Goal: Task Accomplishment & Management: Use online tool/utility

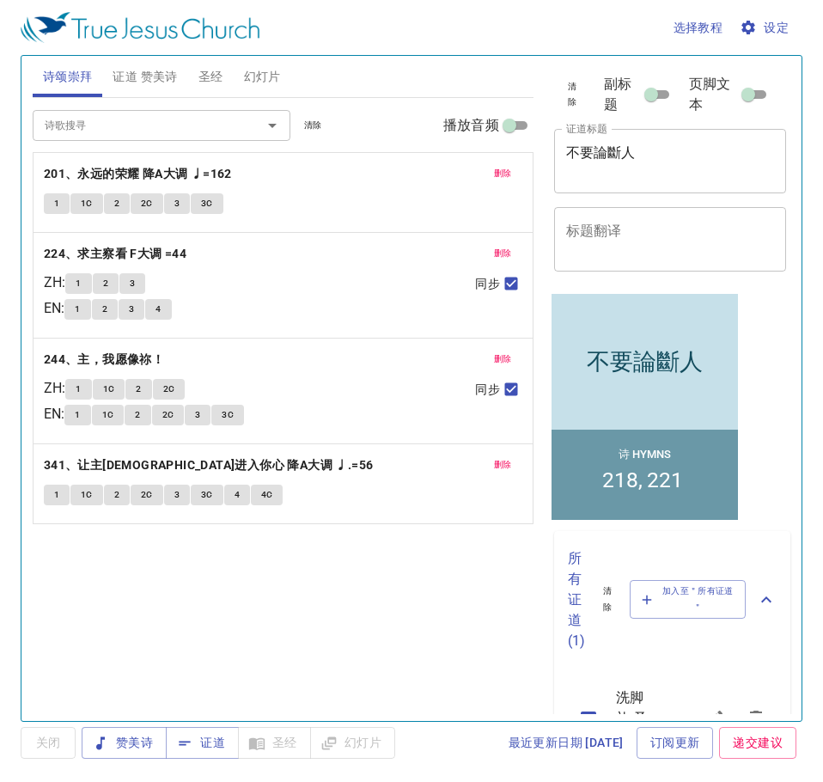
click at [658, 163] on textarea "不要論斷人" at bounding box center [670, 160] width 209 height 33
drag, startPoint x: 658, startPoint y: 163, endPoint x: 563, endPoint y: 167, distance: 94.5
click at [563, 167] on div "不要論斷人 x 证道标题" at bounding box center [670, 161] width 233 height 64
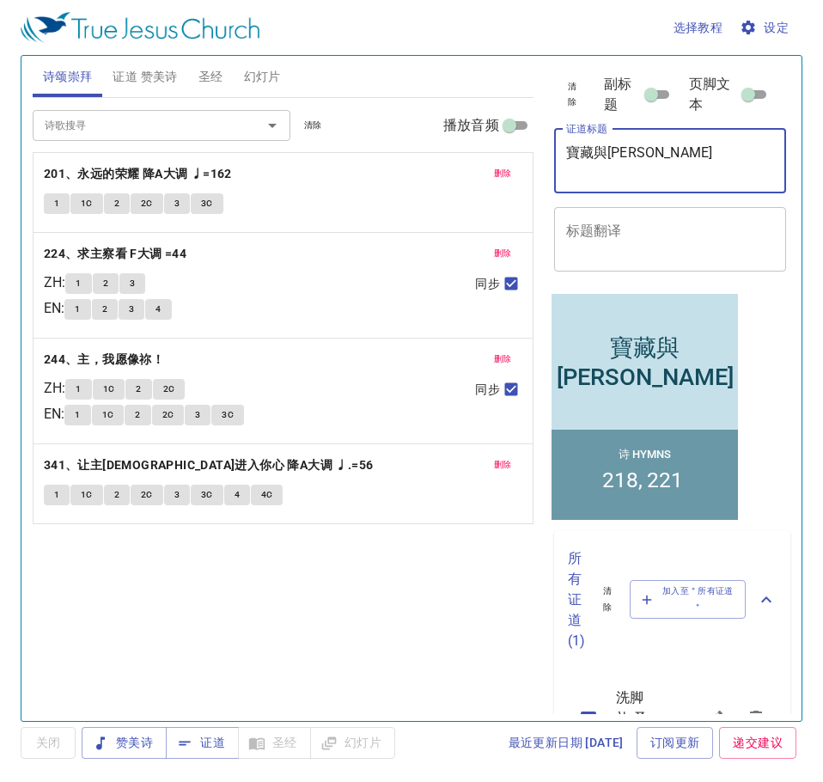
type textarea "寶藏與[PERSON_NAME]"
click at [142, 79] on span "证道 赞美诗" at bounding box center [145, 76] width 64 height 21
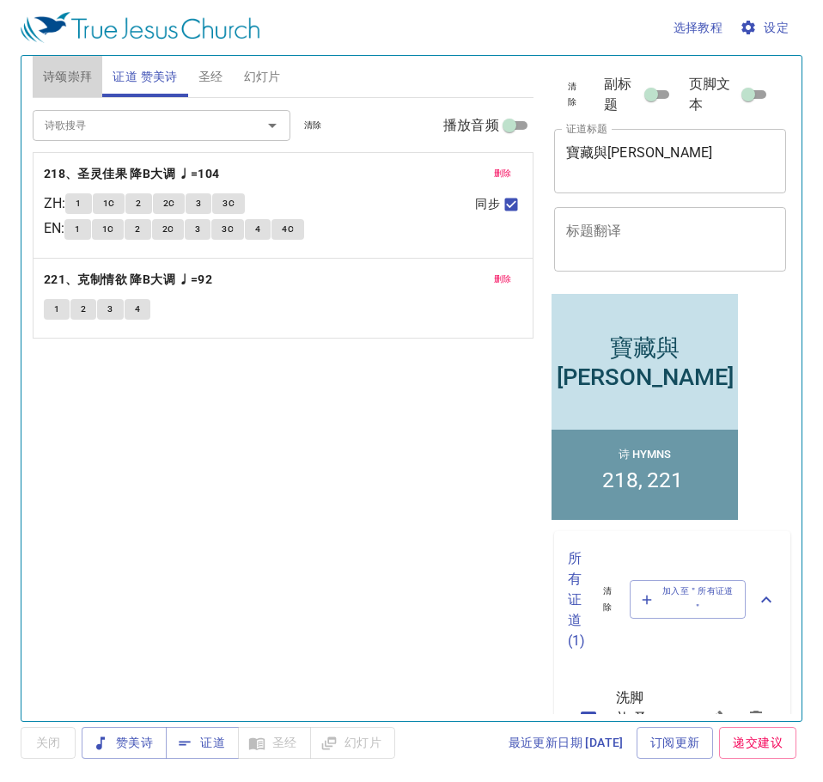
click at [73, 81] on span "诗颂崇拜" at bounding box center [68, 76] width 50 height 21
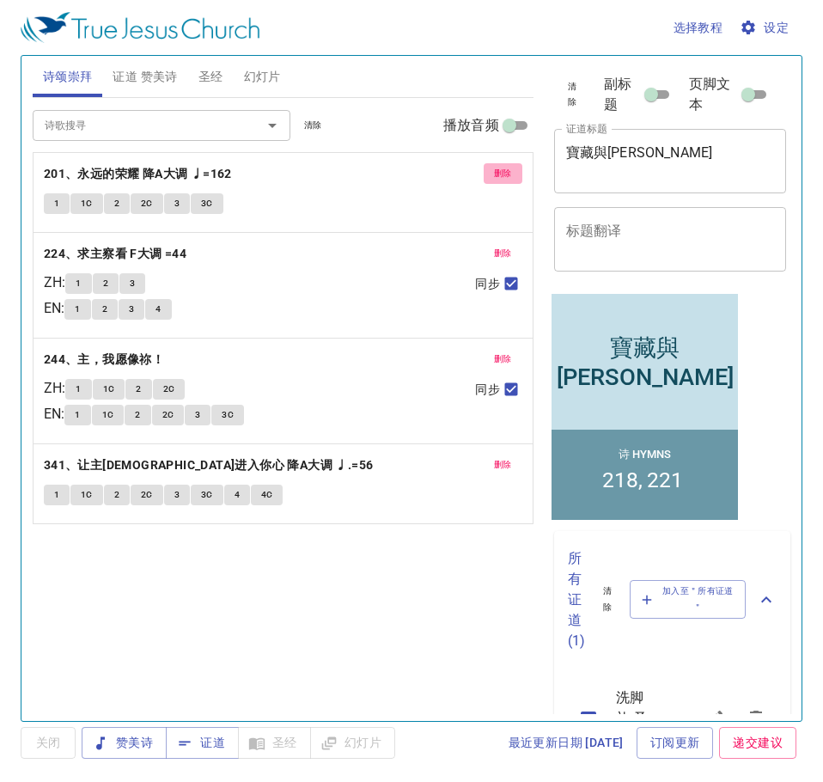
click at [496, 173] on span "删除" at bounding box center [503, 173] width 18 height 15
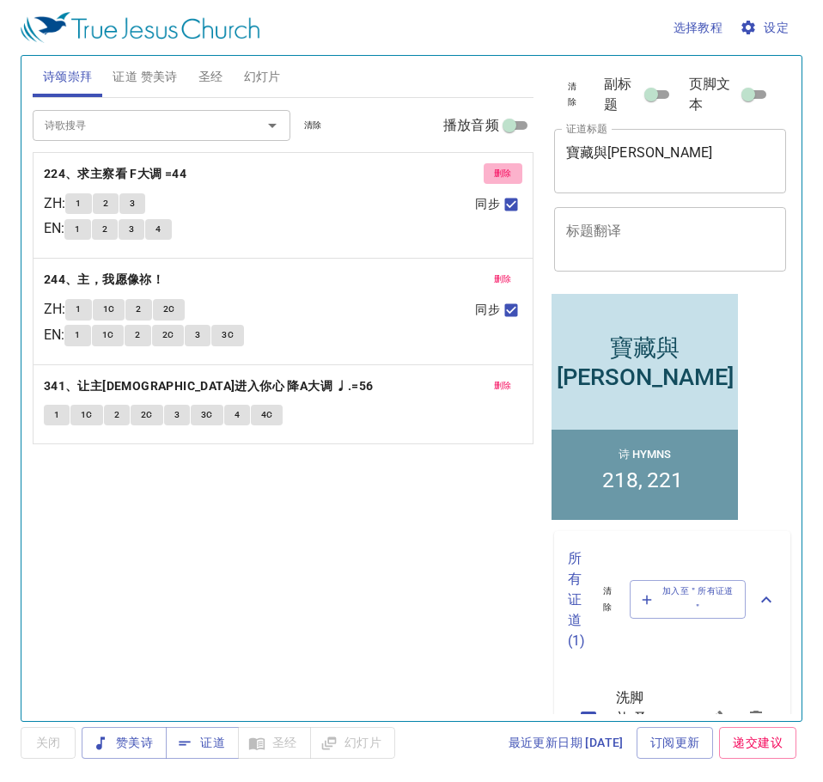
click at [496, 173] on span "删除" at bounding box center [503, 173] width 18 height 15
click at [496, 271] on span "删除" at bounding box center [503, 278] width 18 height 15
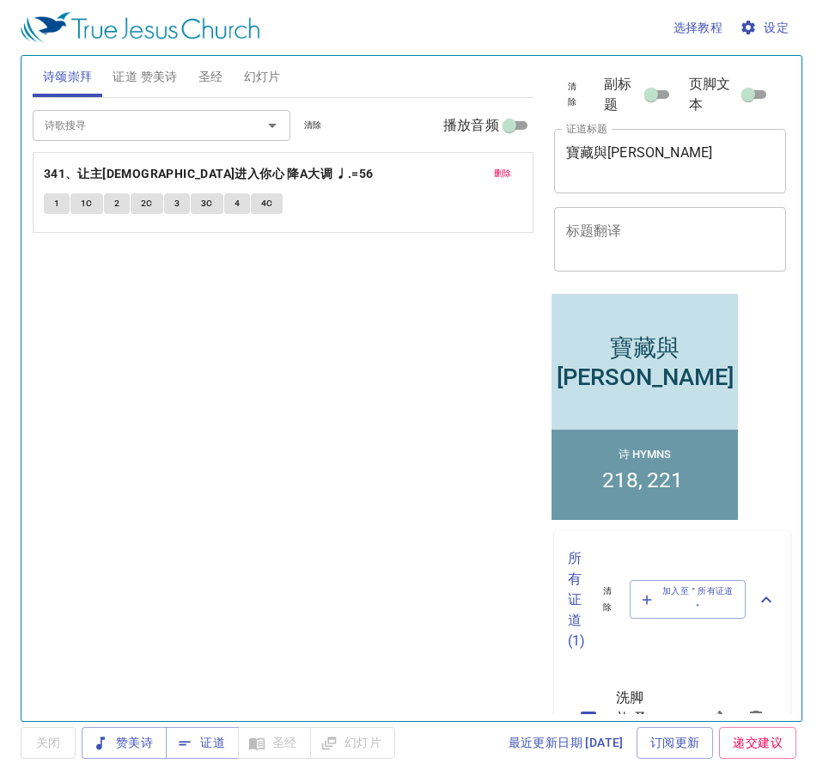
click at [496, 173] on span "删除" at bounding box center [503, 173] width 18 height 15
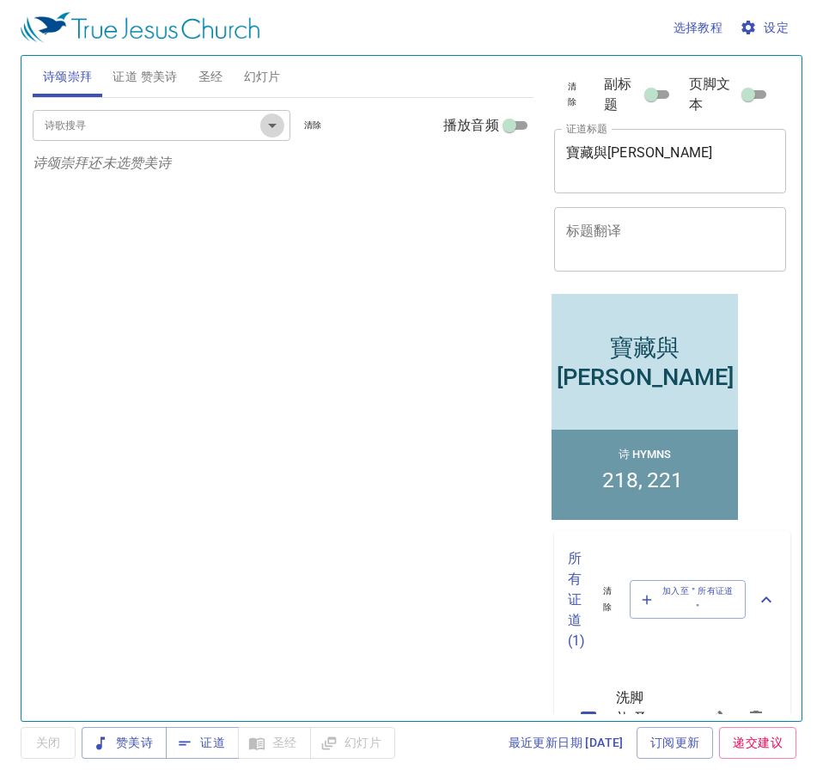
click at [260, 130] on button "Open" at bounding box center [272, 125] width 24 height 24
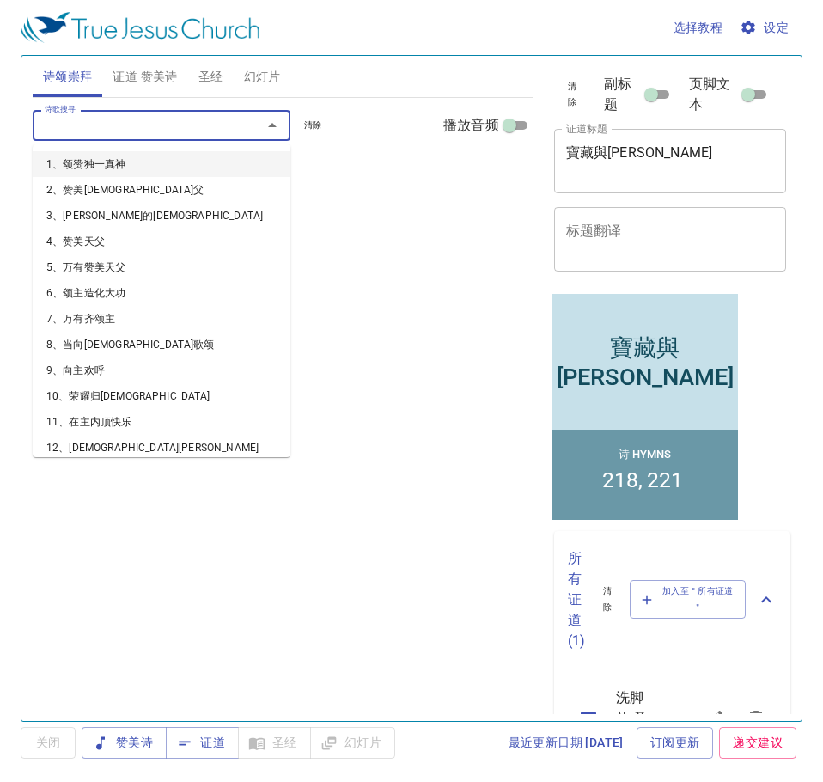
click at [146, 80] on span "证道 赞美诗" at bounding box center [145, 76] width 64 height 21
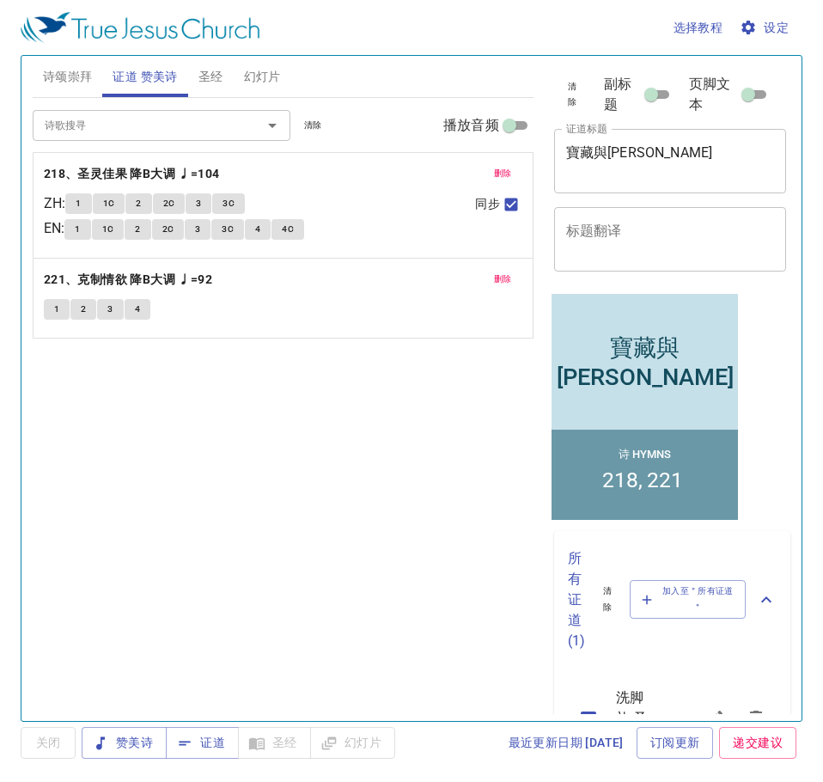
click at [499, 173] on span "删除" at bounding box center [503, 173] width 18 height 15
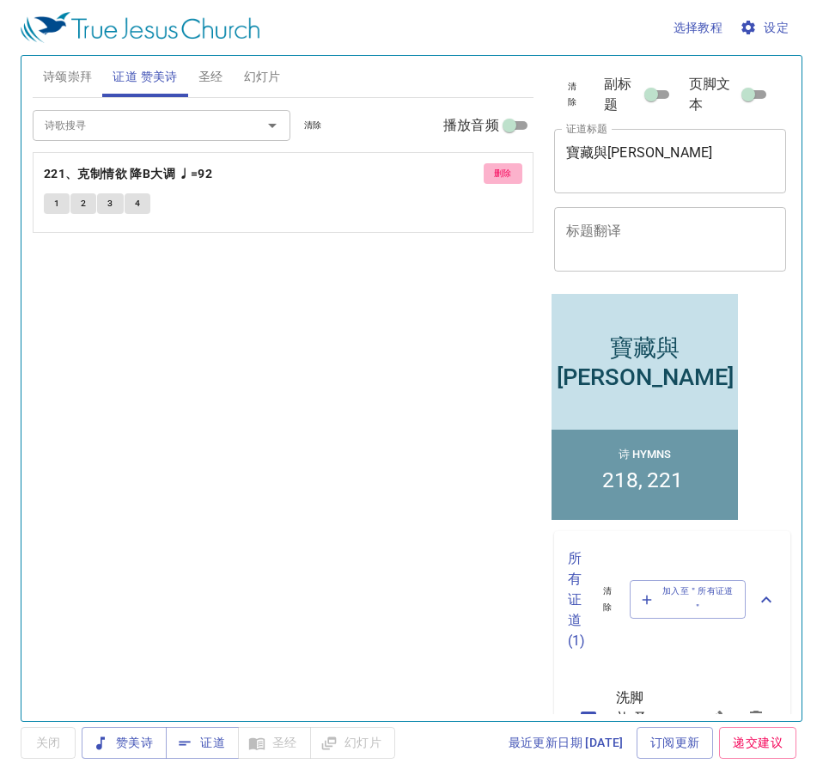
click at [499, 173] on span "删除" at bounding box center [503, 173] width 18 height 15
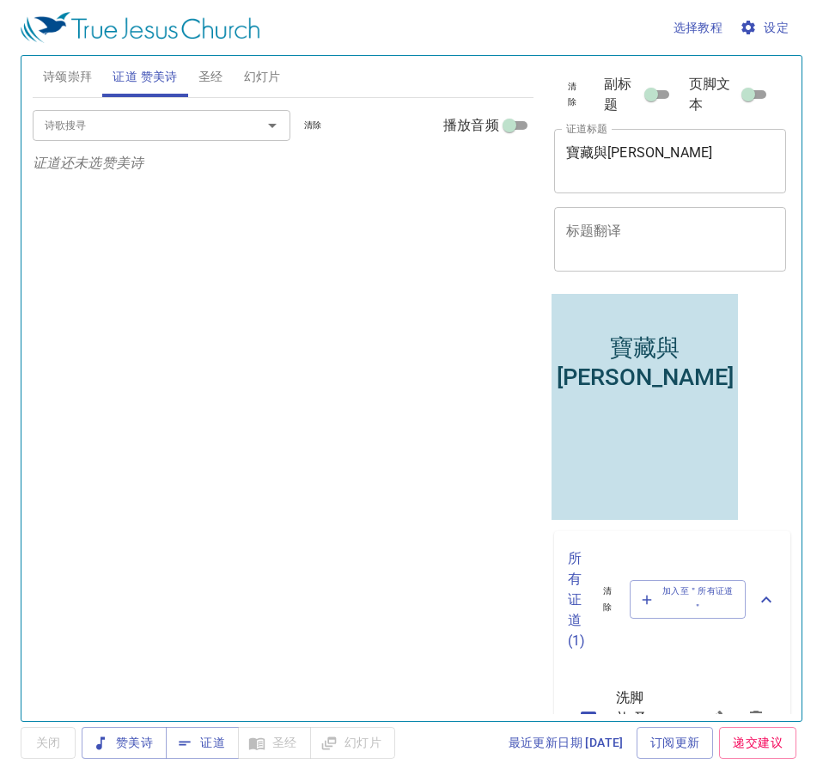
click at [154, 129] on input "诗歌搜寻" at bounding box center [136, 125] width 197 height 20
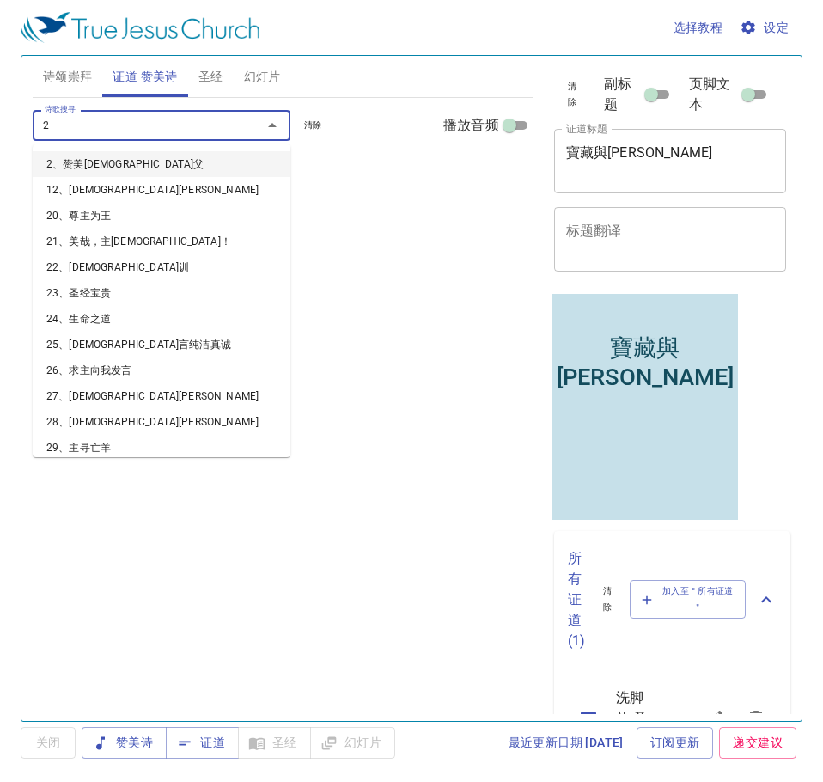
type input "24"
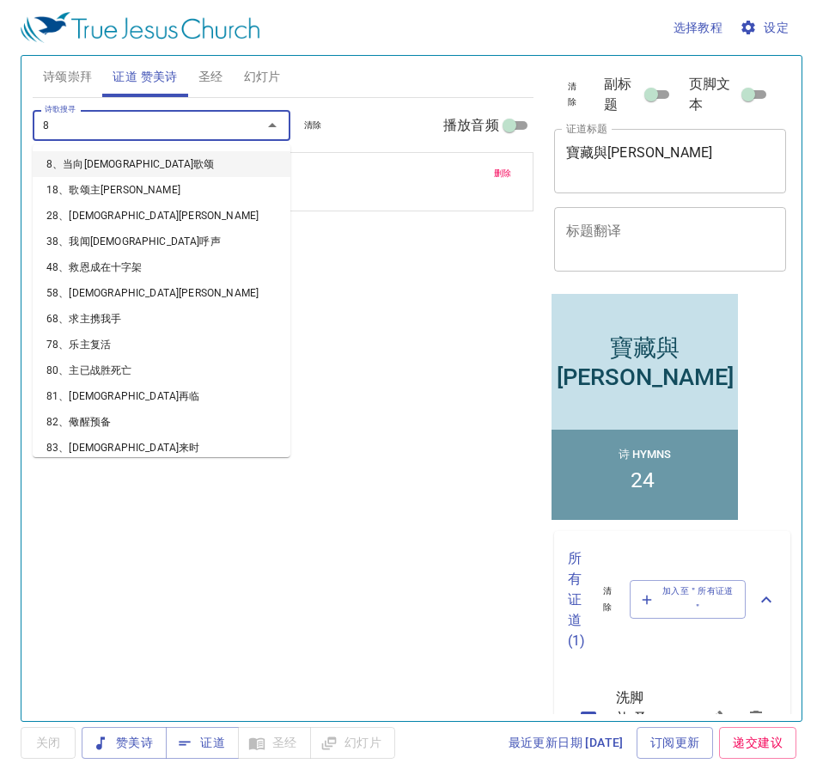
type input "82"
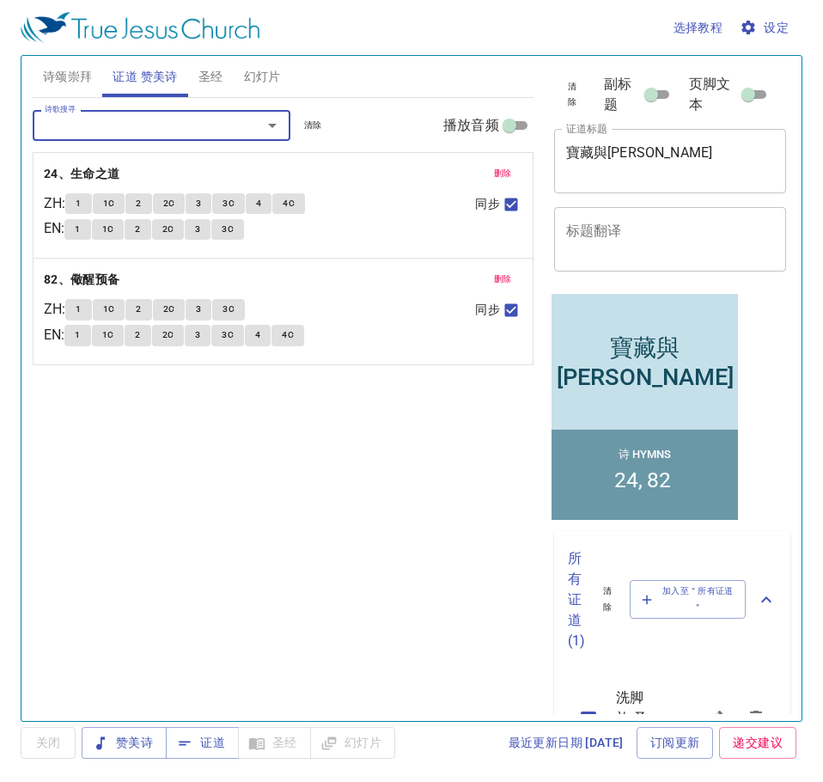
click at [64, 70] on span "诗颂崇拜" at bounding box center [68, 76] width 50 height 21
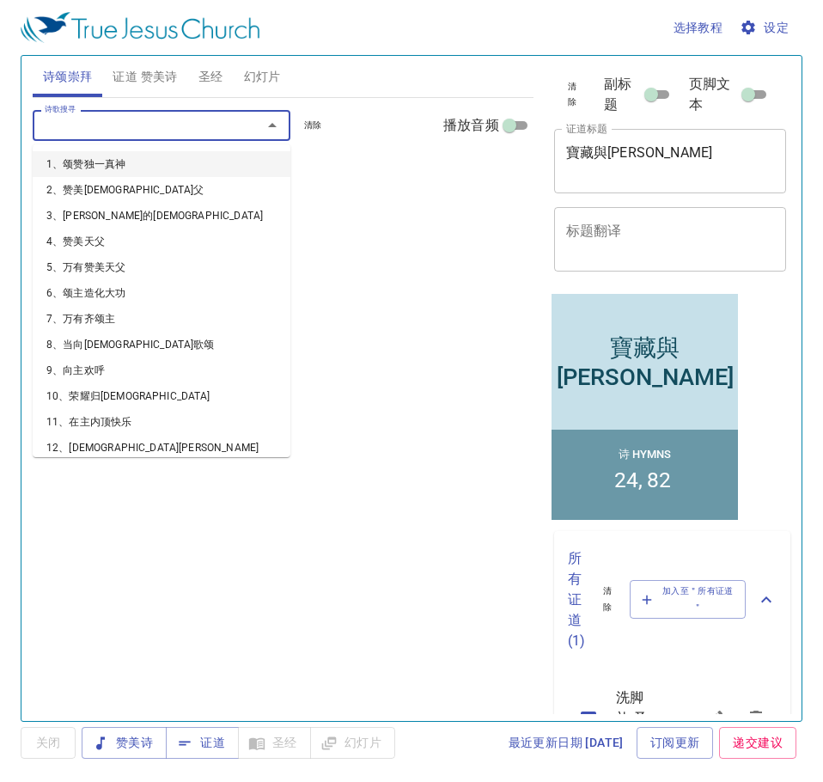
click at [123, 125] on input "诗歌搜寻" at bounding box center [136, 125] width 197 height 20
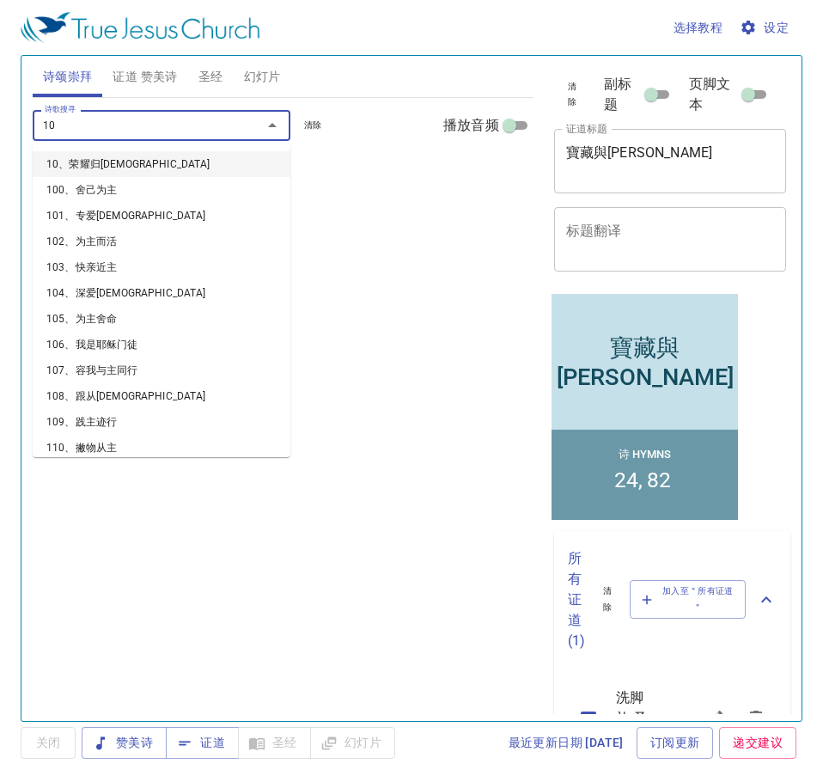
type input "106"
type input "108"
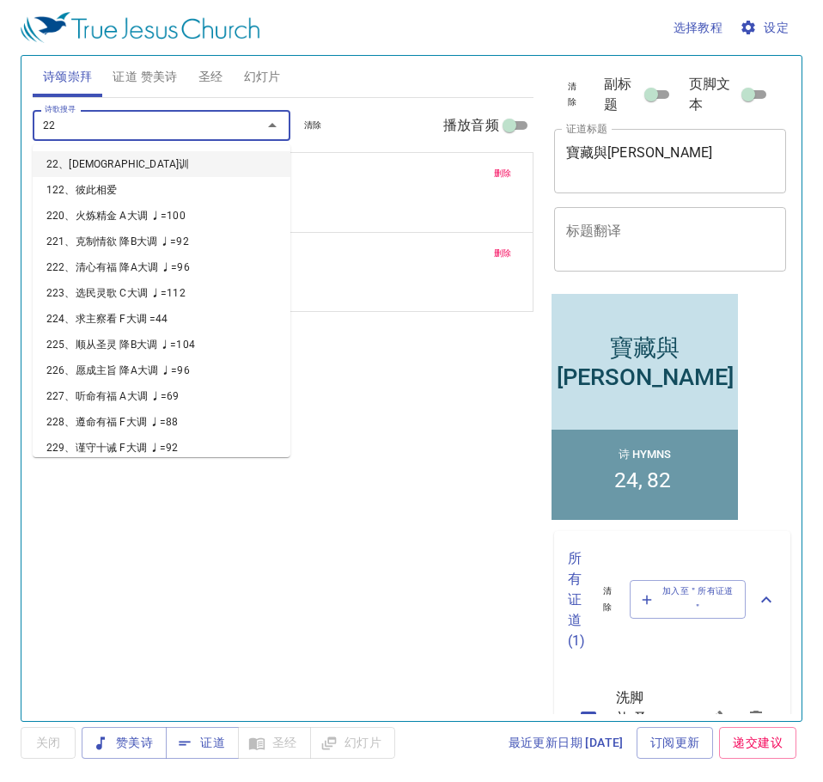
type input "220"
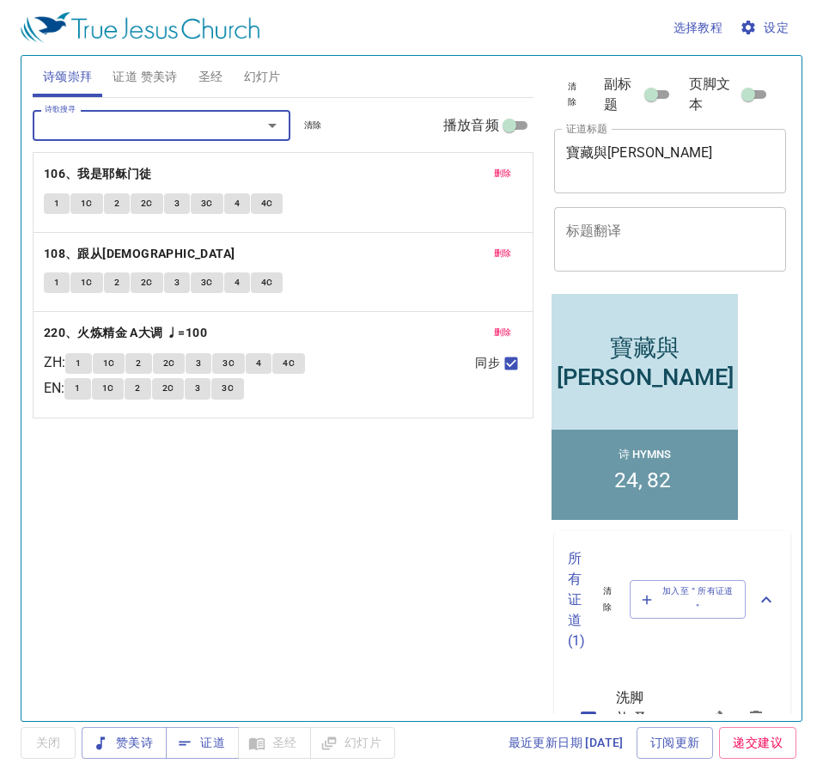
click at [145, 77] on span "证道 赞美诗" at bounding box center [145, 76] width 64 height 21
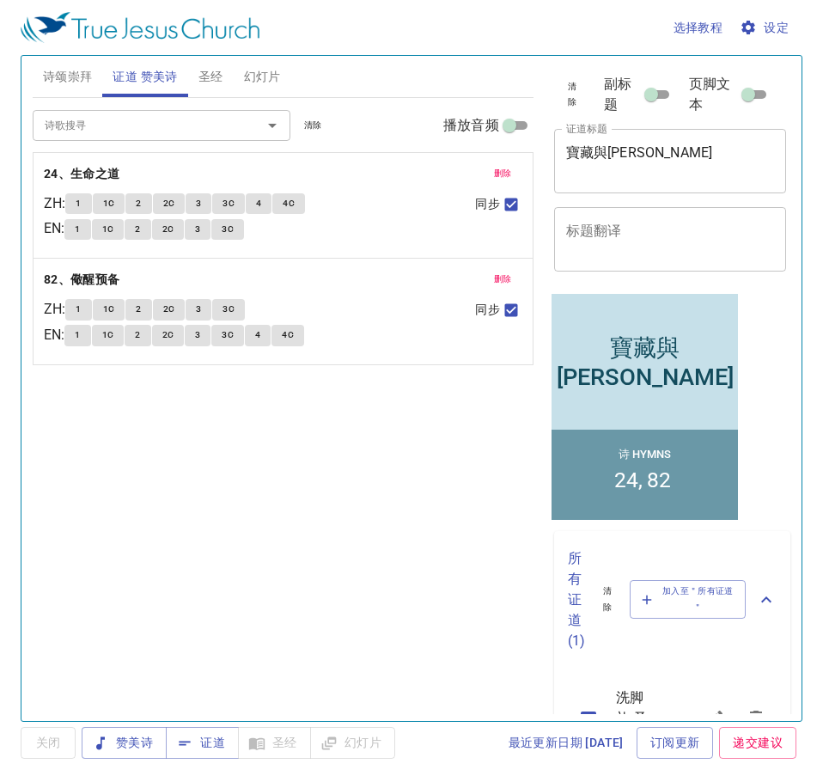
click at [87, 86] on span "诗颂崇拜" at bounding box center [68, 76] width 50 height 21
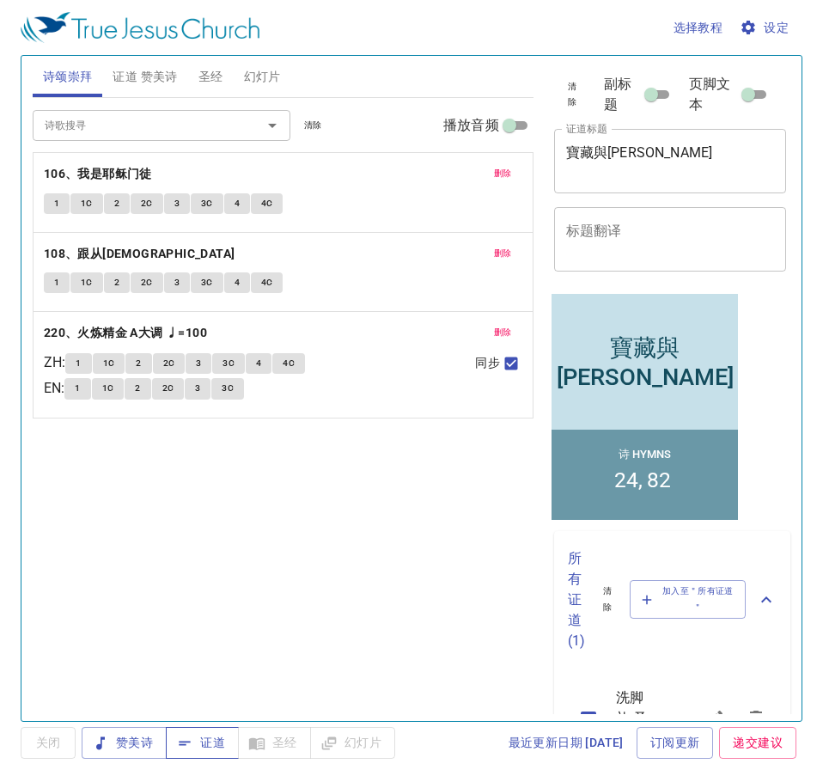
click at [210, 745] on span "证道" at bounding box center [202, 742] width 46 height 21
click at [120, 736] on span "赞美诗" at bounding box center [124, 742] width 58 height 21
click at [356, 225] on div "删除 106、我是耶稣门徒 1 1C 2 2C 3 3C 4 4C" at bounding box center [282, 192] width 499 height 79
click at [56, 207] on span "1" at bounding box center [56, 203] width 5 height 15
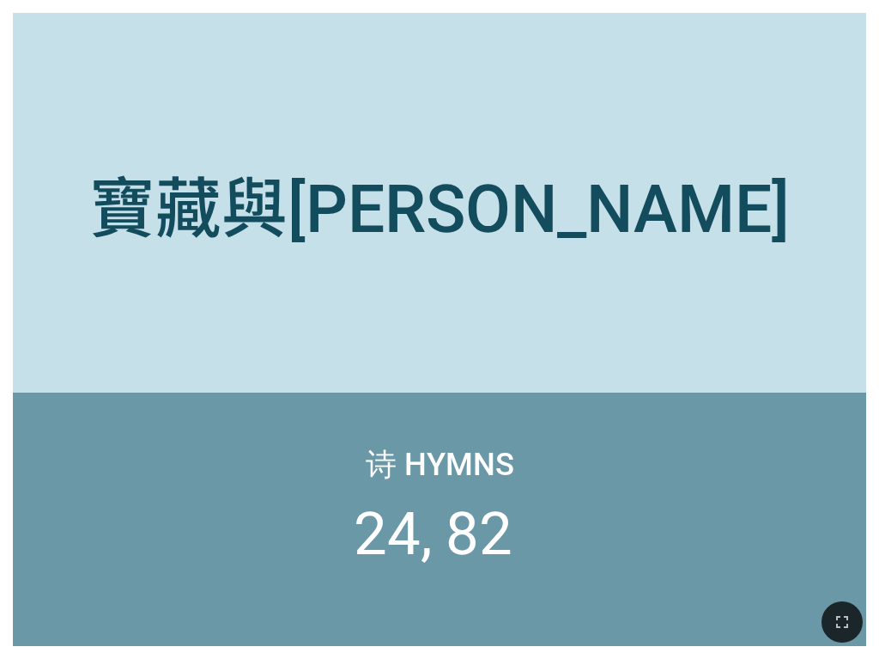
drag, startPoint x: 851, startPoint y: 611, endPoint x: 1150, endPoint y: 757, distance: 332.3
click at [851, 611] on icon "button" at bounding box center [842, 621] width 21 height 21
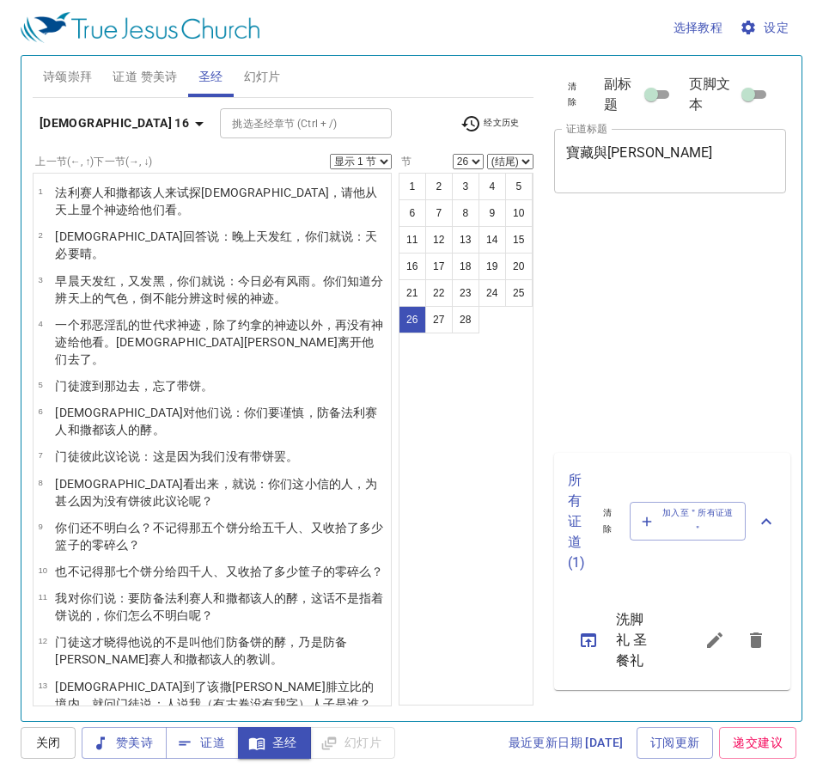
select select "26"
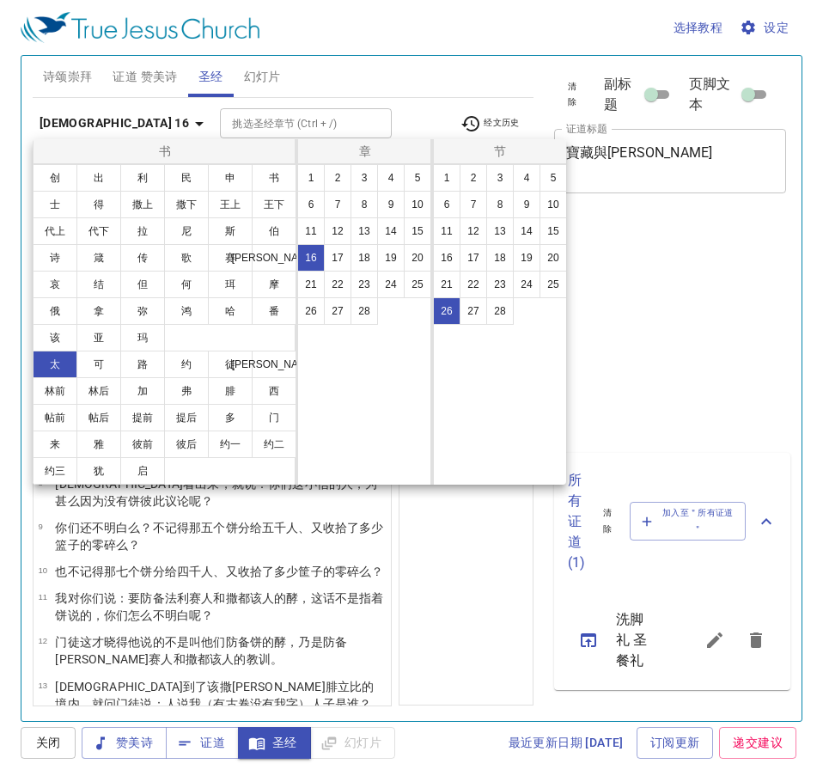
select select "26"
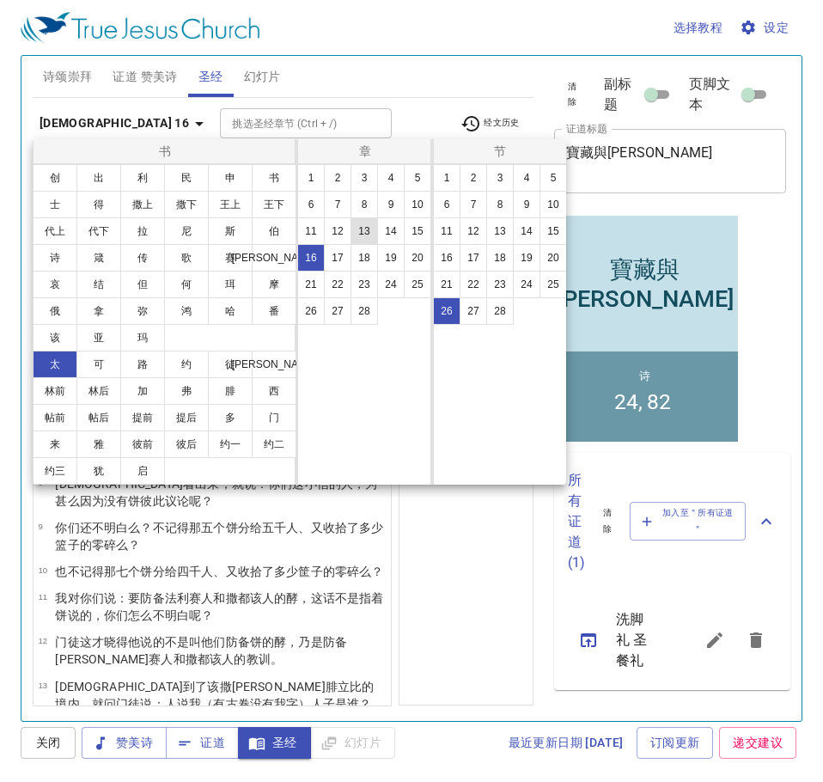
click at [369, 230] on button "13" at bounding box center [363, 230] width 27 height 27
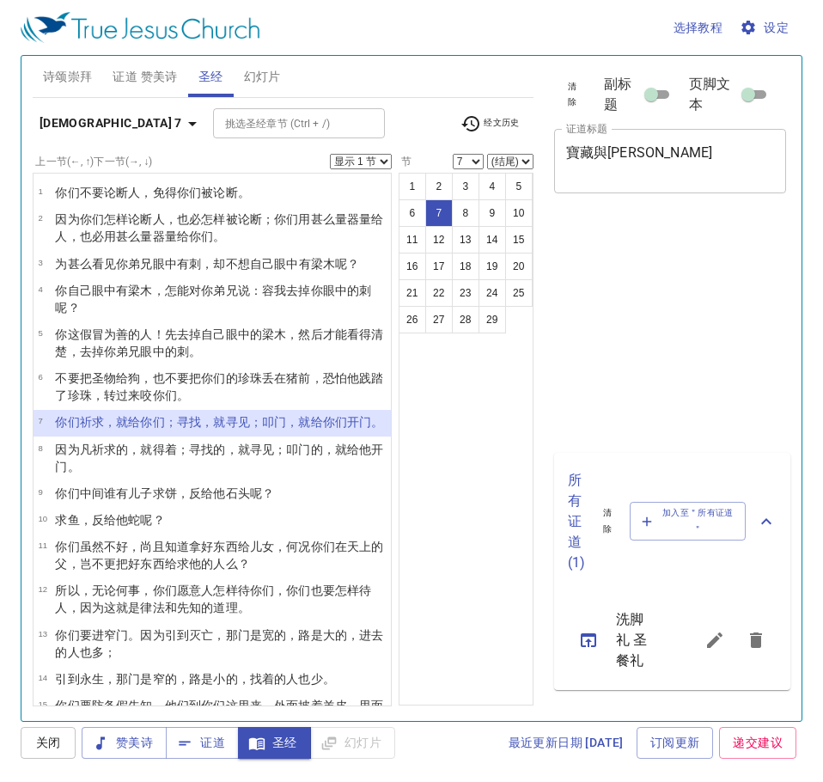
select select "7"
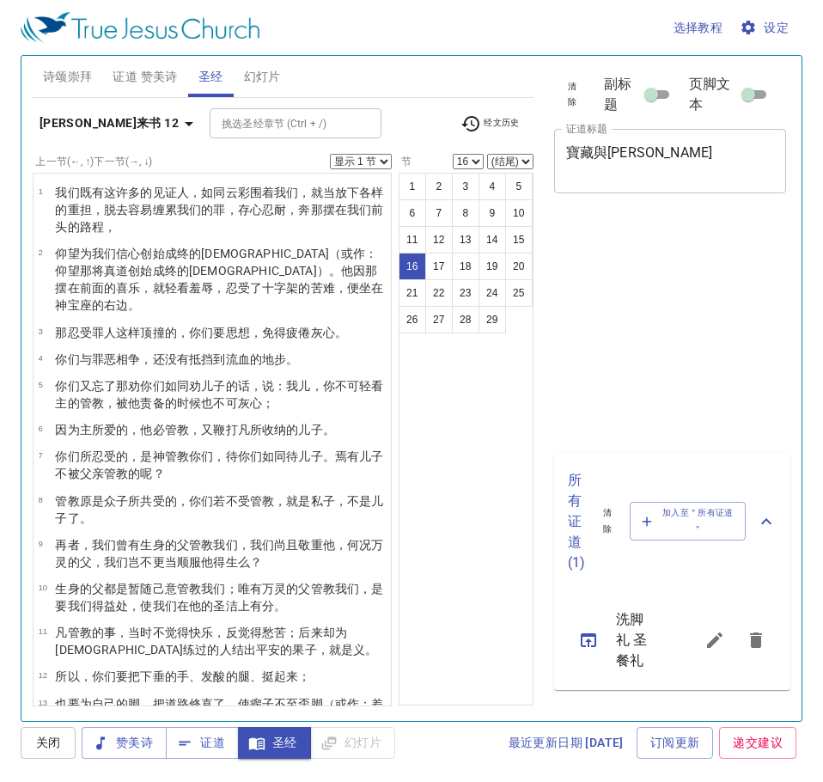
select select "16"
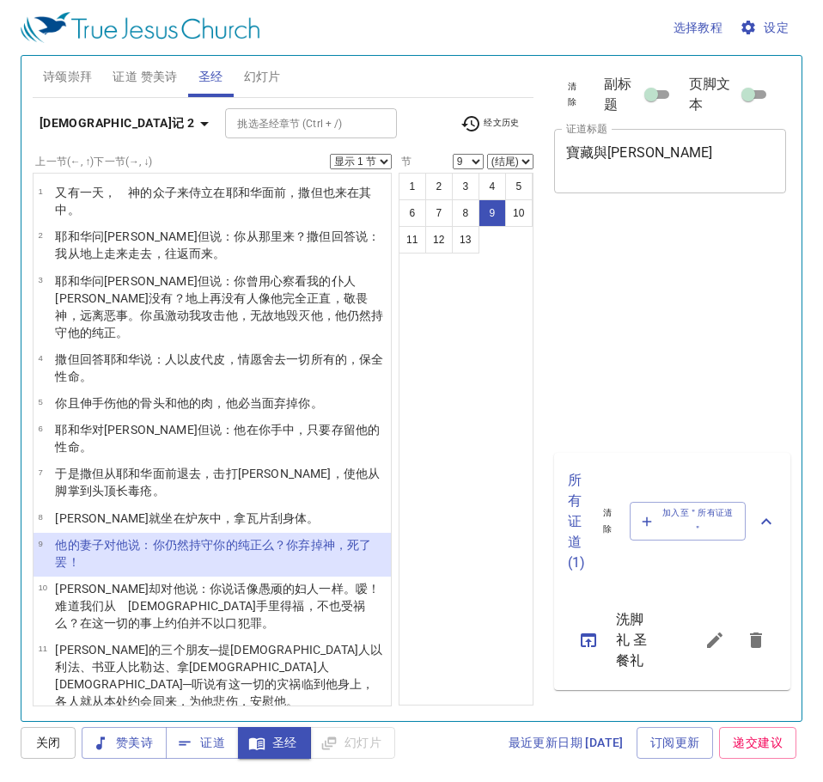
select select "9"
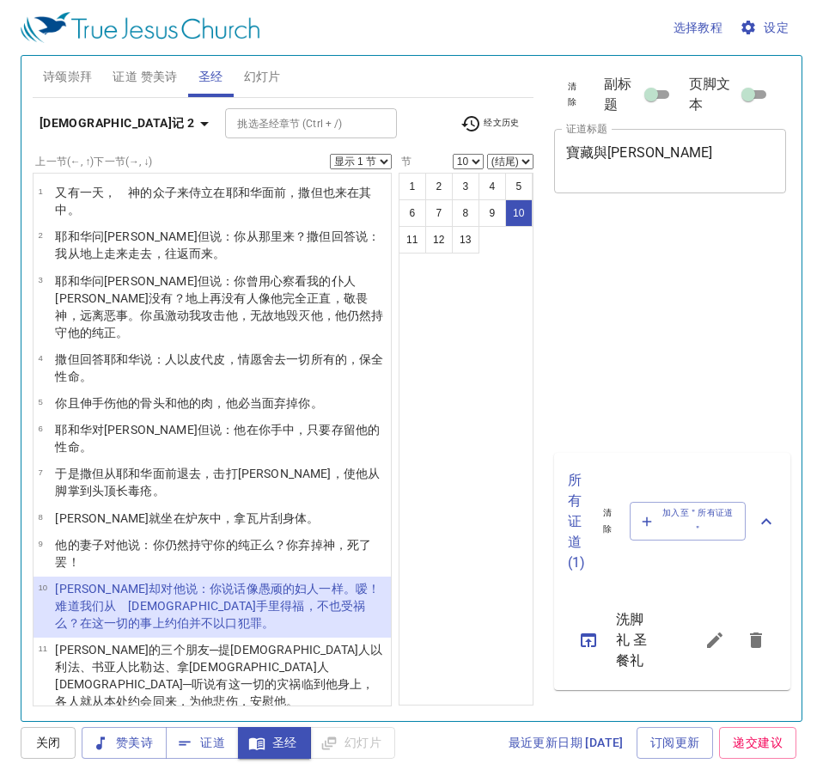
select select "10"
